Goal: Task Accomplishment & Management: Manage account settings

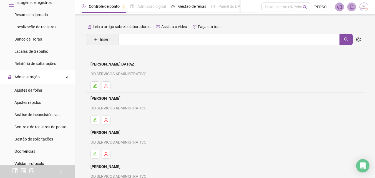
scroll to position [184, 0]
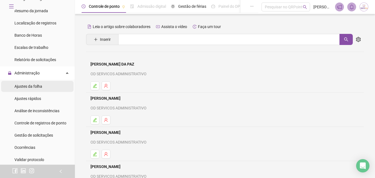
click at [40, 85] on span "Ajustes da folha" at bounding box center [28, 86] width 28 height 4
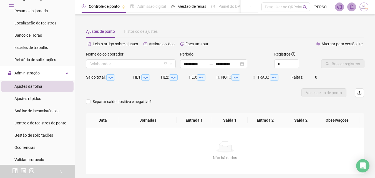
type input "**********"
click at [121, 65] on input "search" at bounding box center [128, 64] width 78 height 8
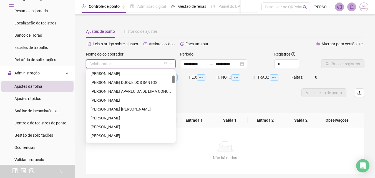
scroll to position [58, 0]
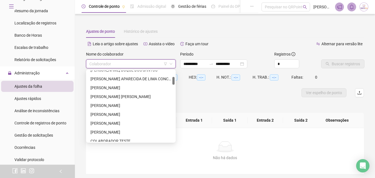
drag, startPoint x: 174, startPoint y: 76, endPoint x: 174, endPoint y: 82, distance: 6.4
click at [174, 82] on div at bounding box center [174, 81] width 2 height 8
click at [104, 96] on div "[PERSON_NAME] [PERSON_NAME]" at bounding box center [131, 97] width 81 height 6
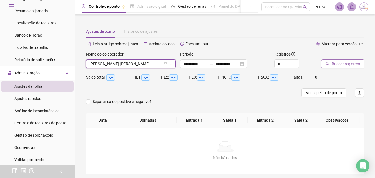
click at [337, 64] on span "Buscar registros" at bounding box center [346, 64] width 28 height 6
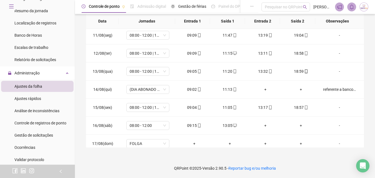
scroll to position [206, 0]
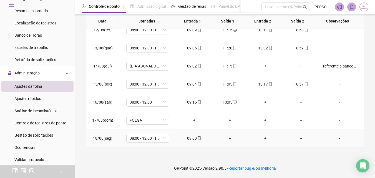
click at [229, 139] on div "+" at bounding box center [230, 138] width 27 height 6
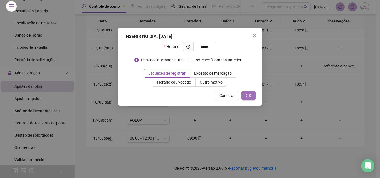
type input "*****"
click at [249, 95] on span "OK" at bounding box center [248, 96] width 5 height 6
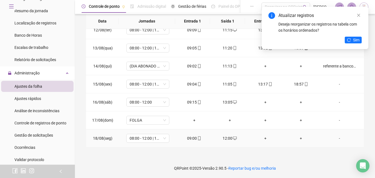
click at [262, 136] on div "+" at bounding box center [265, 138] width 27 height 6
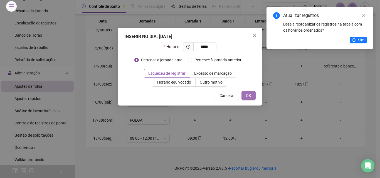
type input "*****"
click at [250, 94] on span "OK" at bounding box center [248, 96] width 5 height 6
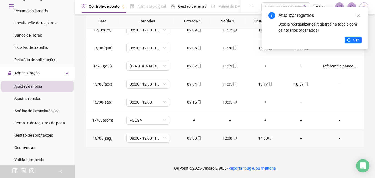
click at [298, 137] on div "+" at bounding box center [301, 138] width 27 height 6
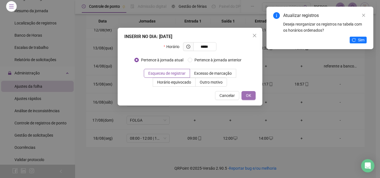
type input "*****"
click at [247, 95] on span "OK" at bounding box center [248, 96] width 5 height 6
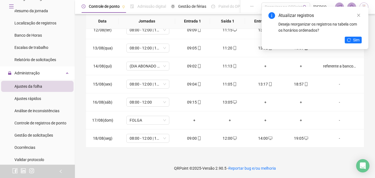
click at [359, 43] on div "Sim" at bounding box center [353, 40] width 17 height 7
click at [360, 41] on button "Sim" at bounding box center [353, 40] width 17 height 7
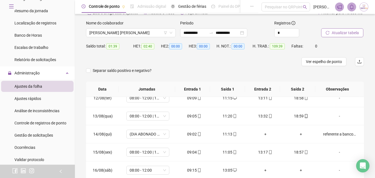
scroll to position [0, 0]
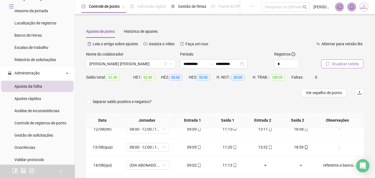
click at [359, 63] on button "Atualizar tabela" at bounding box center [342, 63] width 42 height 9
click at [138, 69] on div "Nome do colaborador [PERSON_NAME]" at bounding box center [131, 62] width 94 height 22
click at [144, 65] on span "[PERSON_NAME] [PERSON_NAME]" at bounding box center [130, 64] width 83 height 8
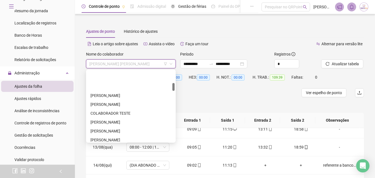
scroll to position [114, 0]
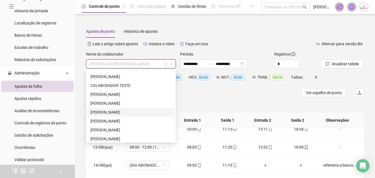
click at [115, 109] on div "[PERSON_NAME]" at bounding box center [131, 112] width 81 height 6
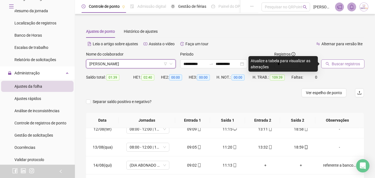
click at [334, 63] on span "Buscar registros" at bounding box center [346, 64] width 28 height 6
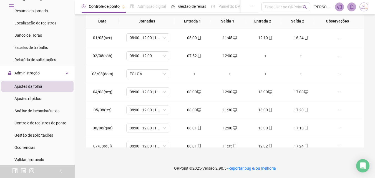
scroll to position [206, 0]
